Goal: Task Accomplishment & Management: Use online tool/utility

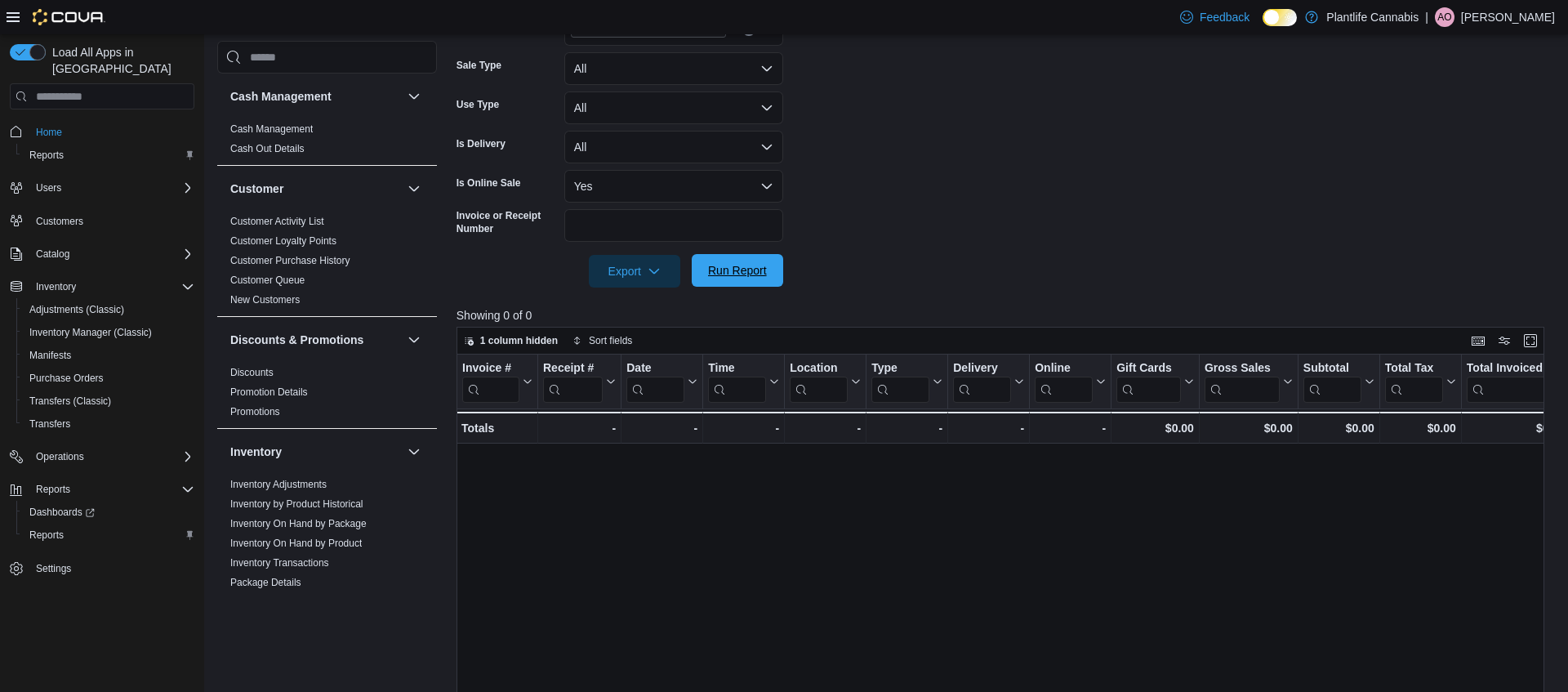
scroll to position [751, 0]
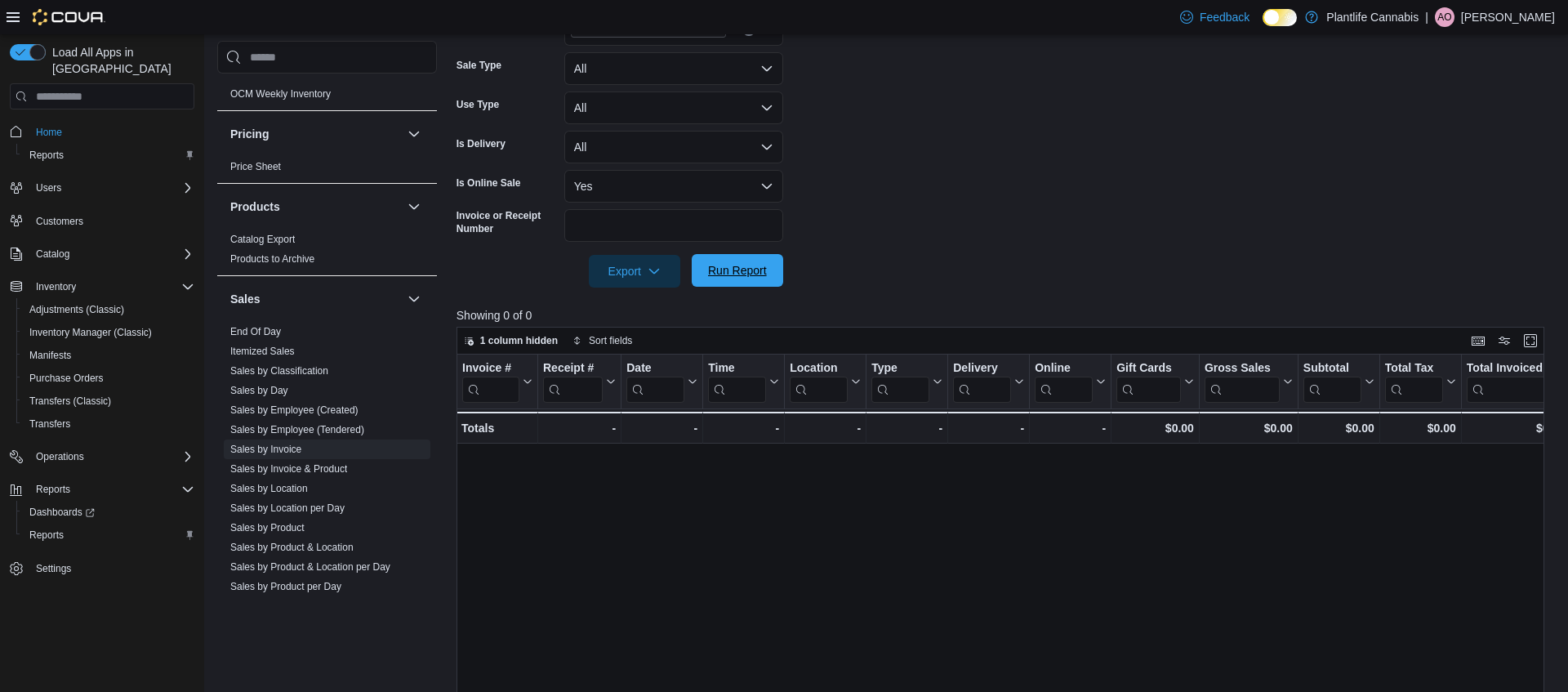
click at [756, 274] on span "Run Report" at bounding box center [737, 270] width 58 height 16
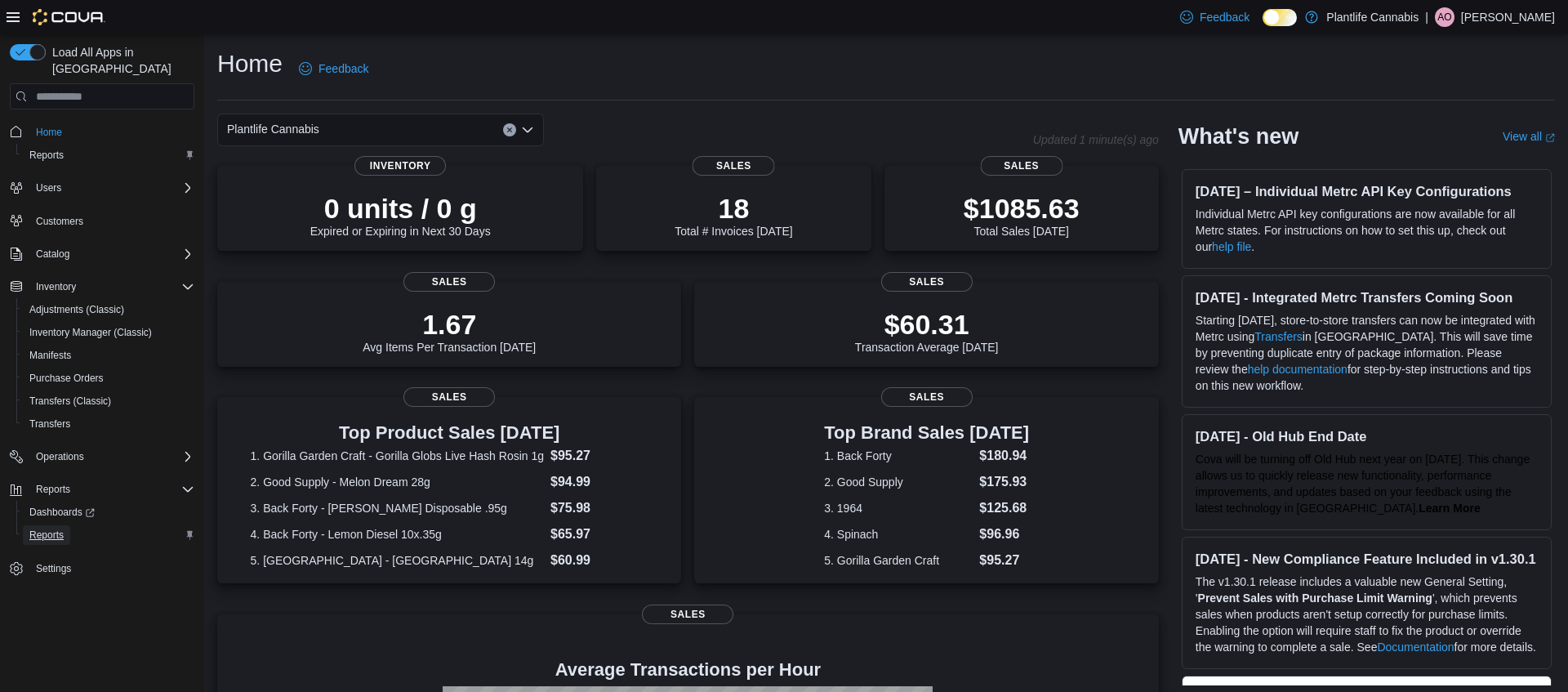
click at [49, 525] on span "Reports" at bounding box center [47, 535] width 34 height 19
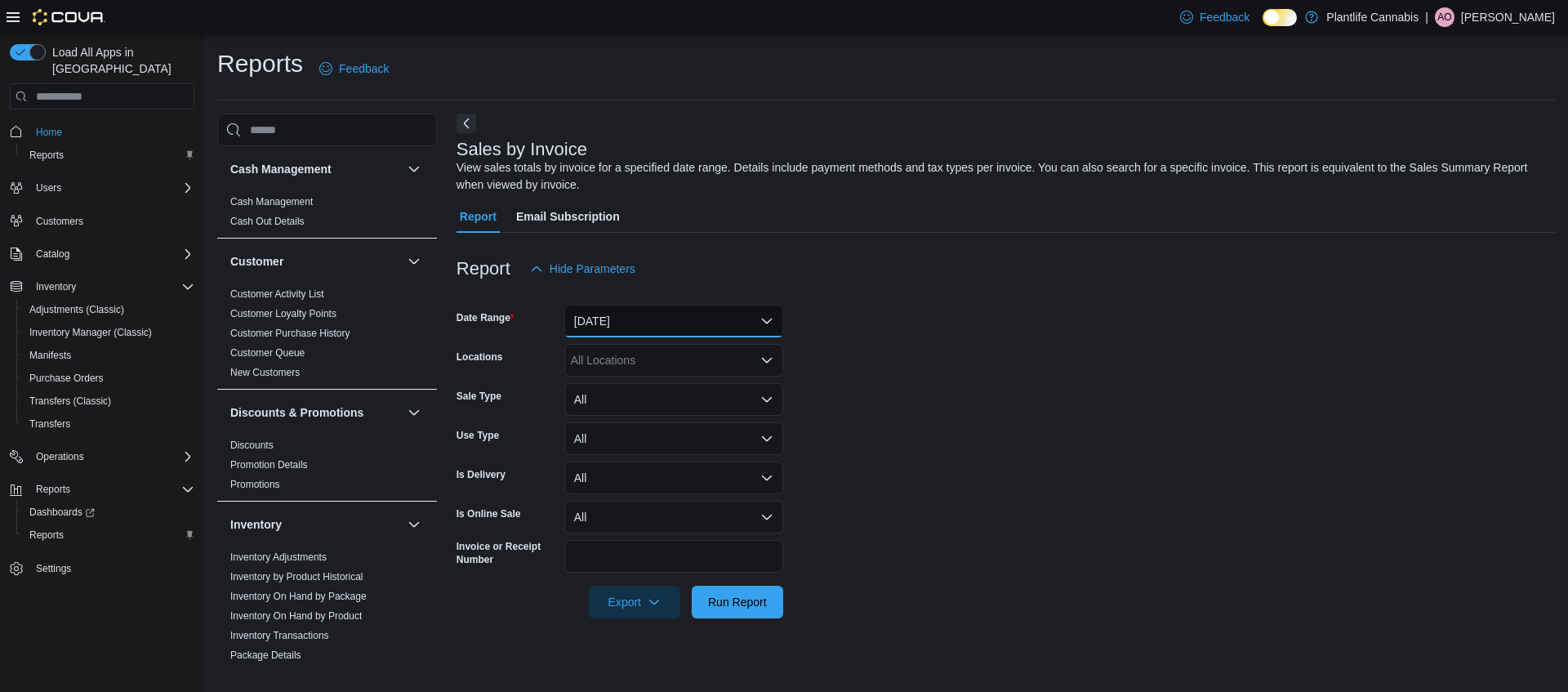
click at [634, 318] on button "Yesterday" at bounding box center [673, 321] width 218 height 33
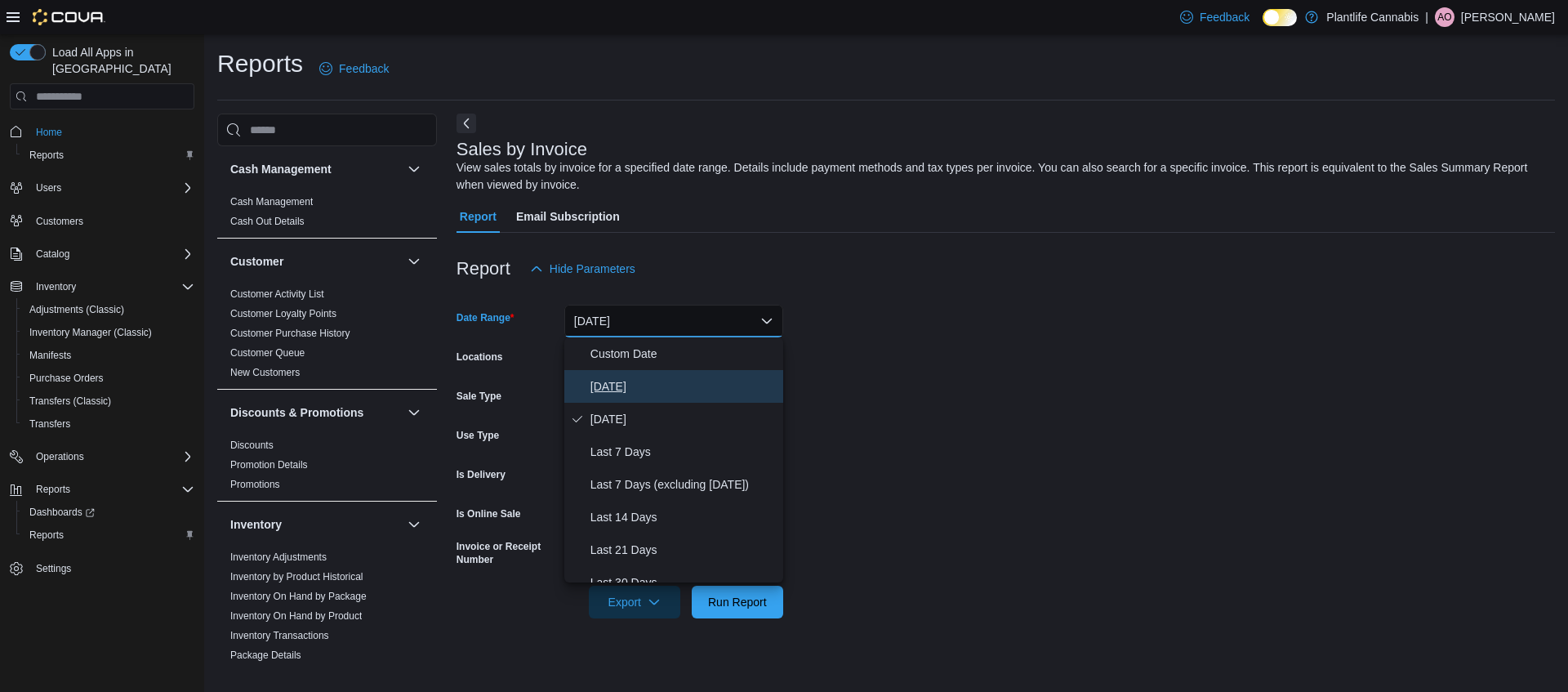
click at [628, 379] on span "Today" at bounding box center [683, 386] width 186 height 19
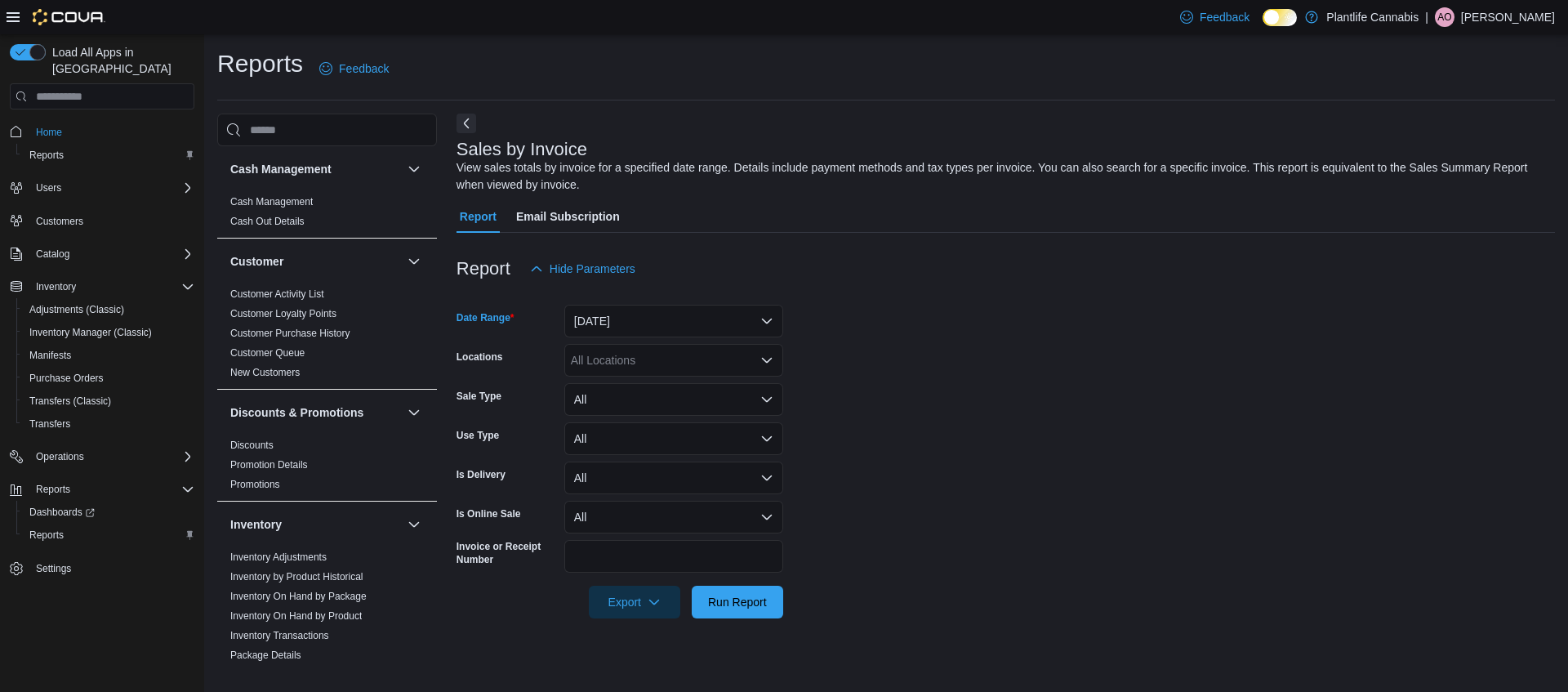
click at [641, 364] on div "All Locations" at bounding box center [673, 360] width 218 height 33
type input "**"
click at [649, 410] on span "Calgary - Harvest Hills" at bounding box center [692, 411] width 169 height 16
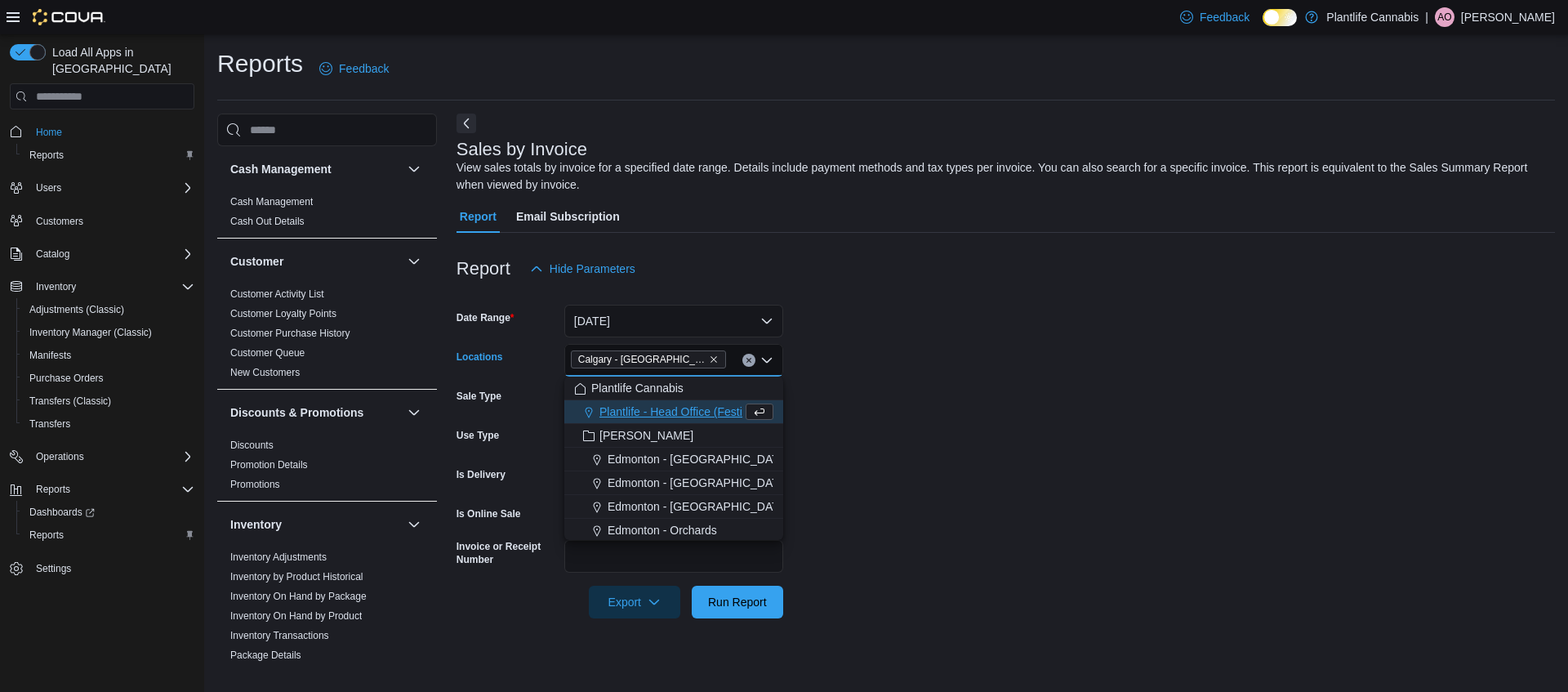
click at [897, 407] on form "Date Range Today Locations Calgary - Harvest Hills Combo box. Selected. Calgary…" at bounding box center [1006, 452] width 1099 height 334
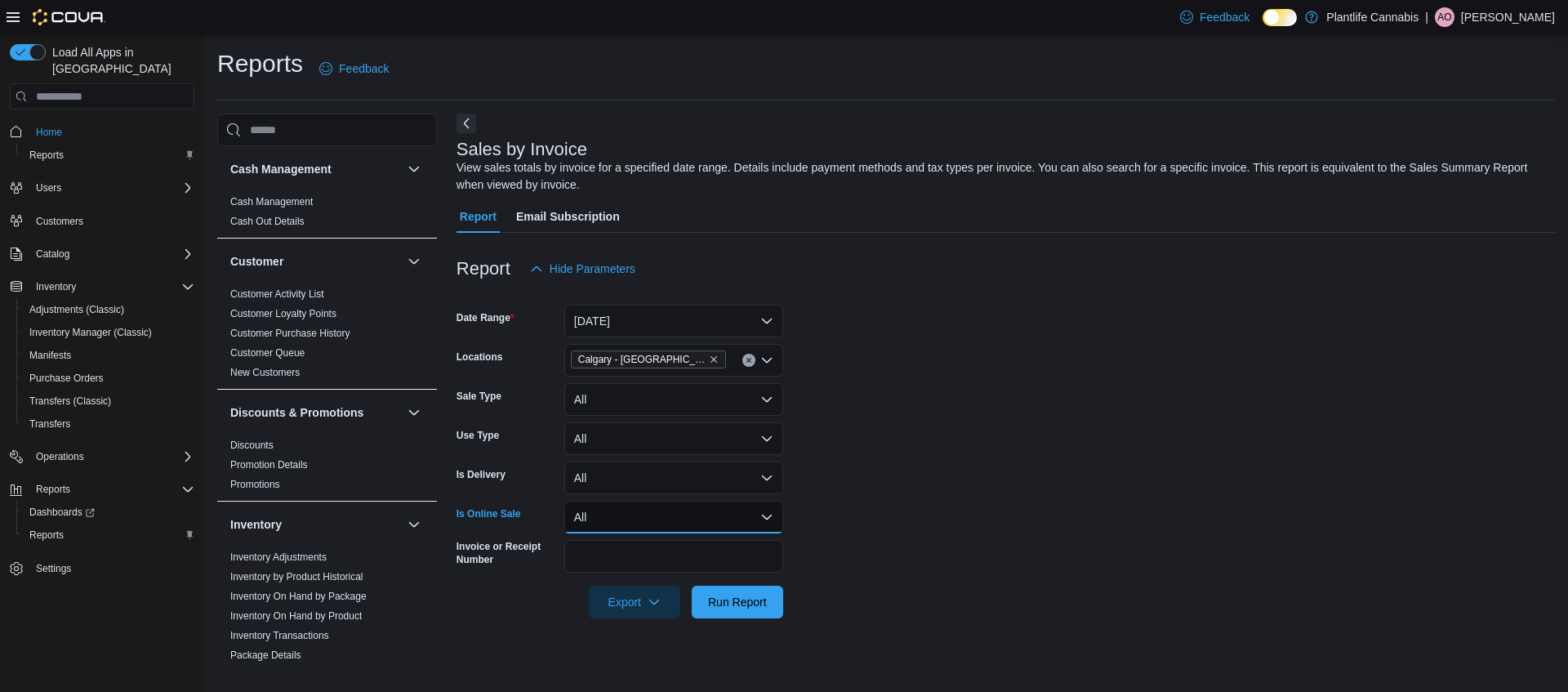
click at [648, 511] on button "All" at bounding box center [673, 518] width 218 height 33
click at [697, 575] on span "Yes" at bounding box center [683, 583] width 186 height 19
drag, startPoint x: 722, startPoint y: 606, endPoint x: 739, endPoint y: 582, distance: 29.4
click at [722, 606] on span "Run Report" at bounding box center [737, 602] width 58 height 16
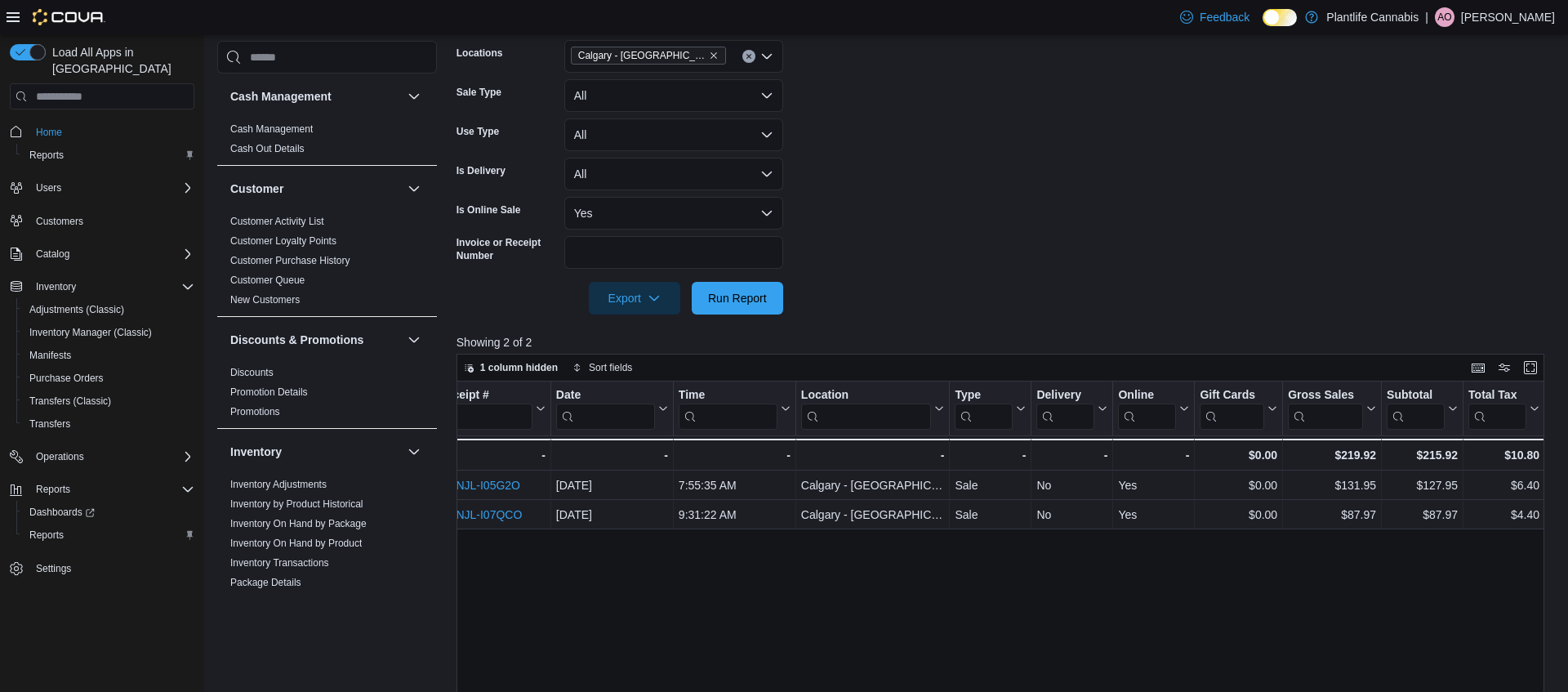
scroll to position [0, 153]
